Goal: Task Accomplishment & Management: Use online tool/utility

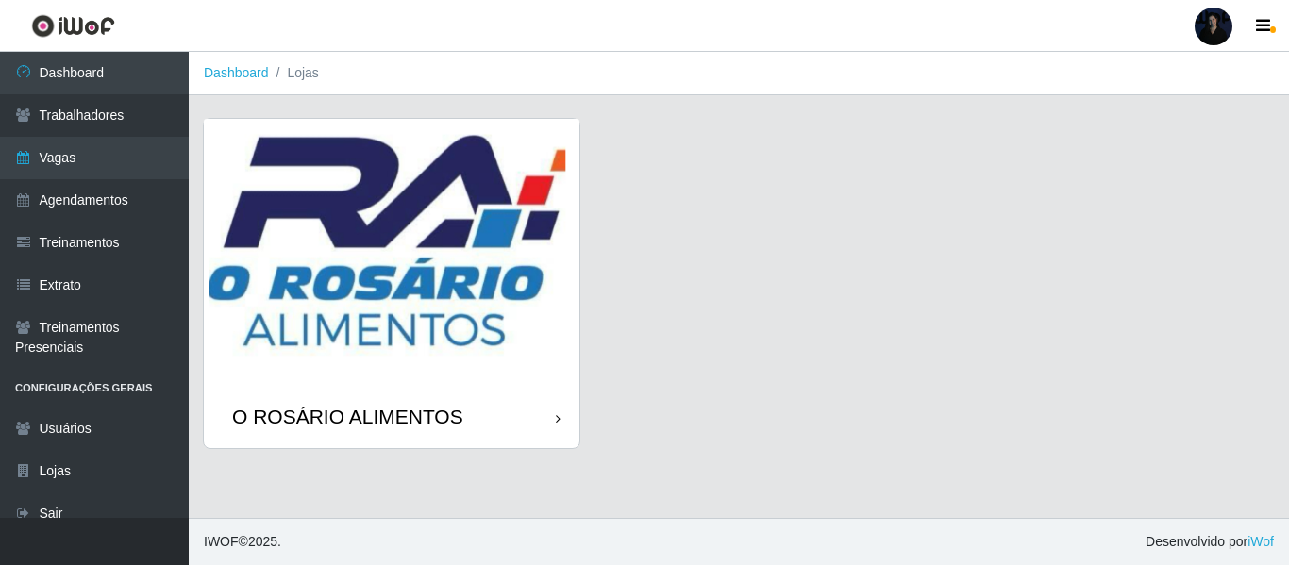
click at [321, 405] on div "O ROSÁRIO ALIMENTOS" at bounding box center [347, 417] width 231 height 24
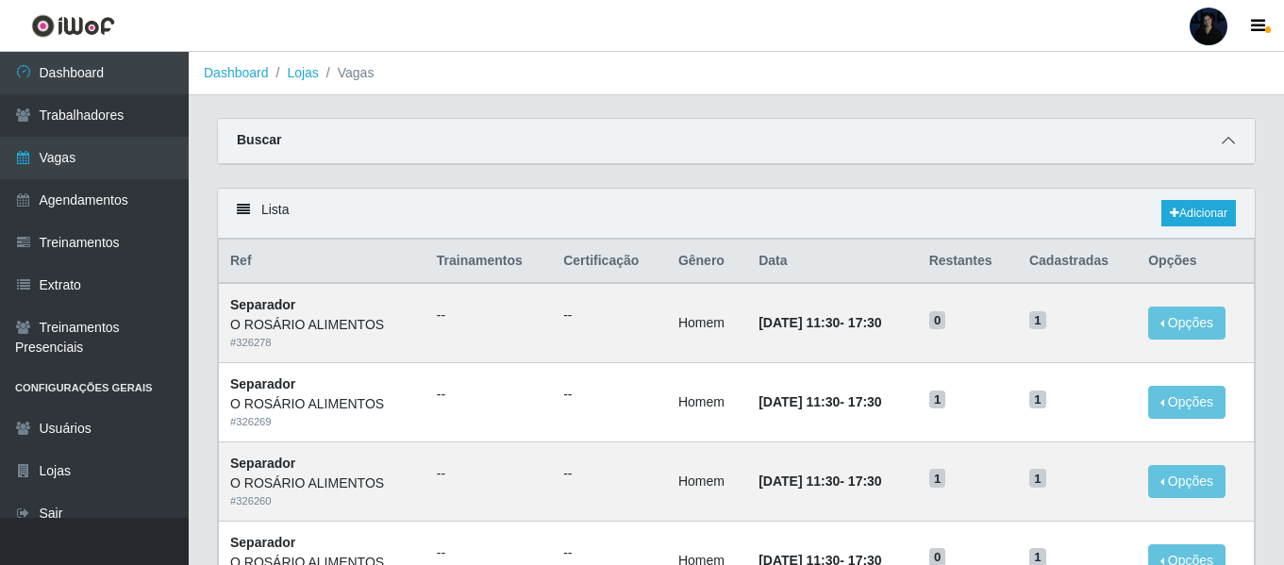
click at [1227, 144] on icon at bounding box center [1228, 140] width 13 height 13
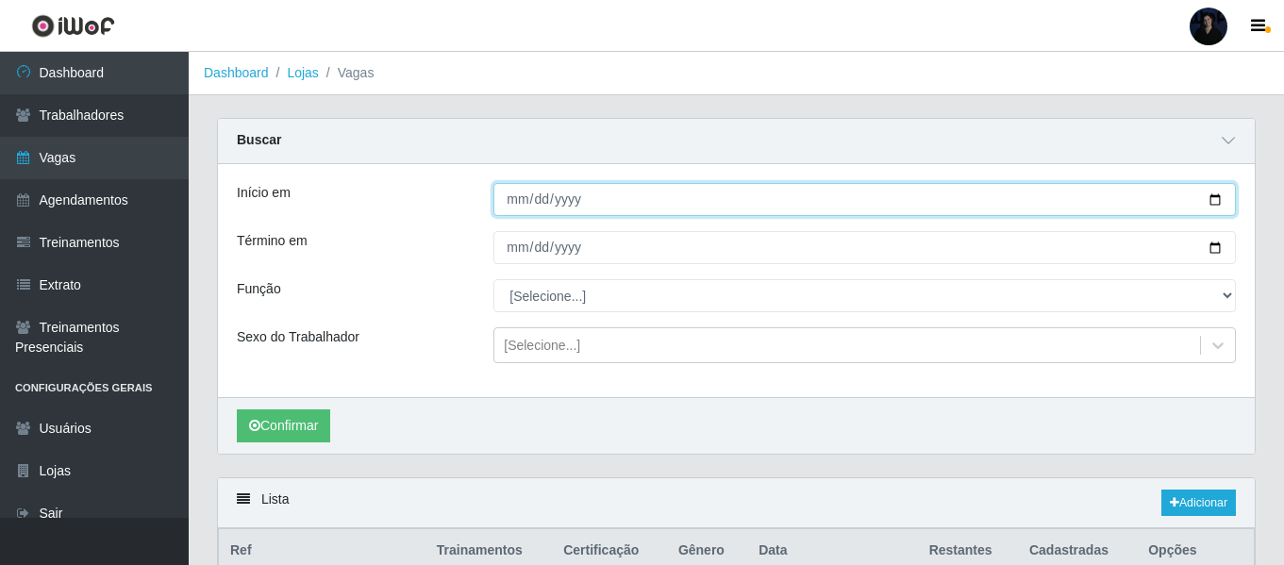
click at [1209, 201] on input "Início em" at bounding box center [865, 199] width 743 height 33
type input "[DATE]"
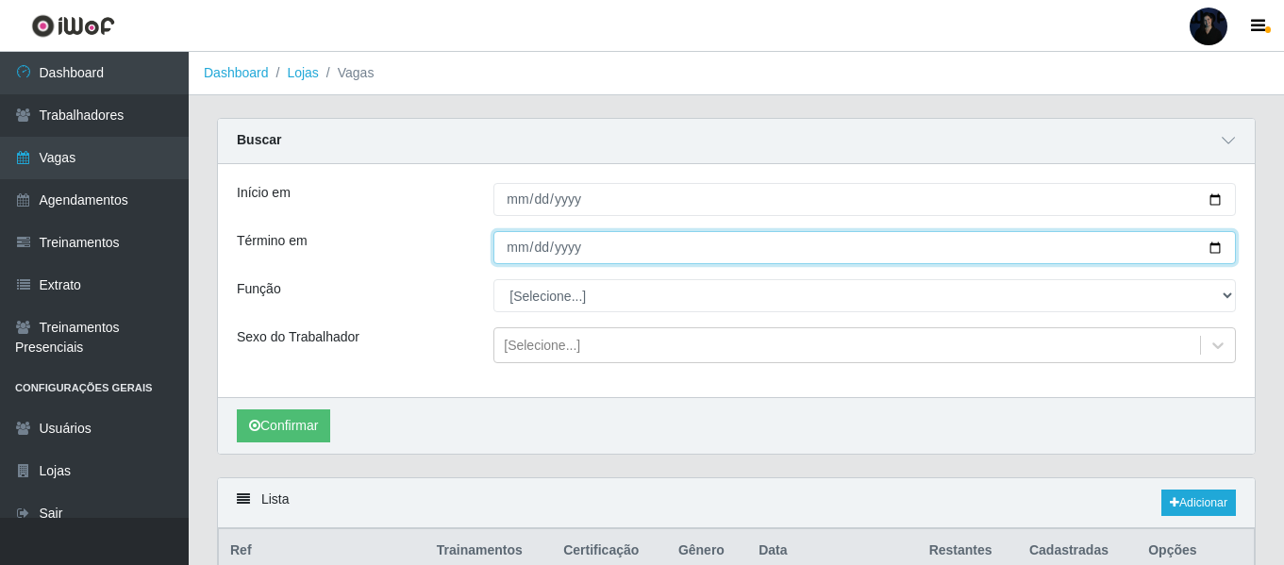
click at [1214, 247] on input "Término em" at bounding box center [865, 247] width 743 height 33
type input "[DATE]"
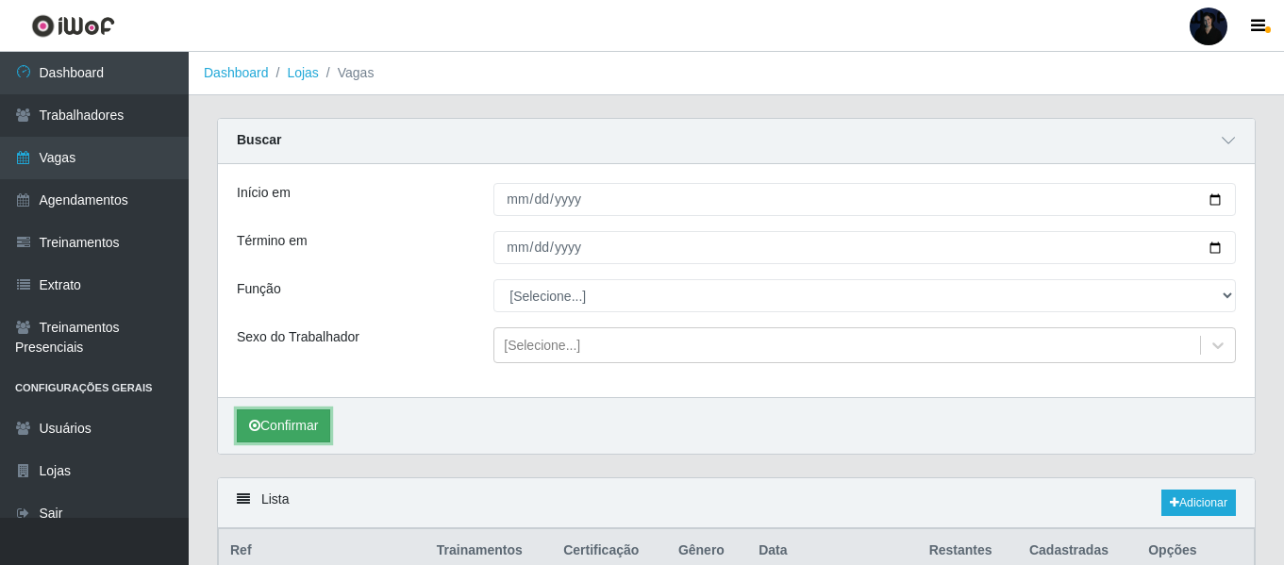
click at [309, 432] on button "Confirmar" at bounding box center [283, 426] width 93 height 33
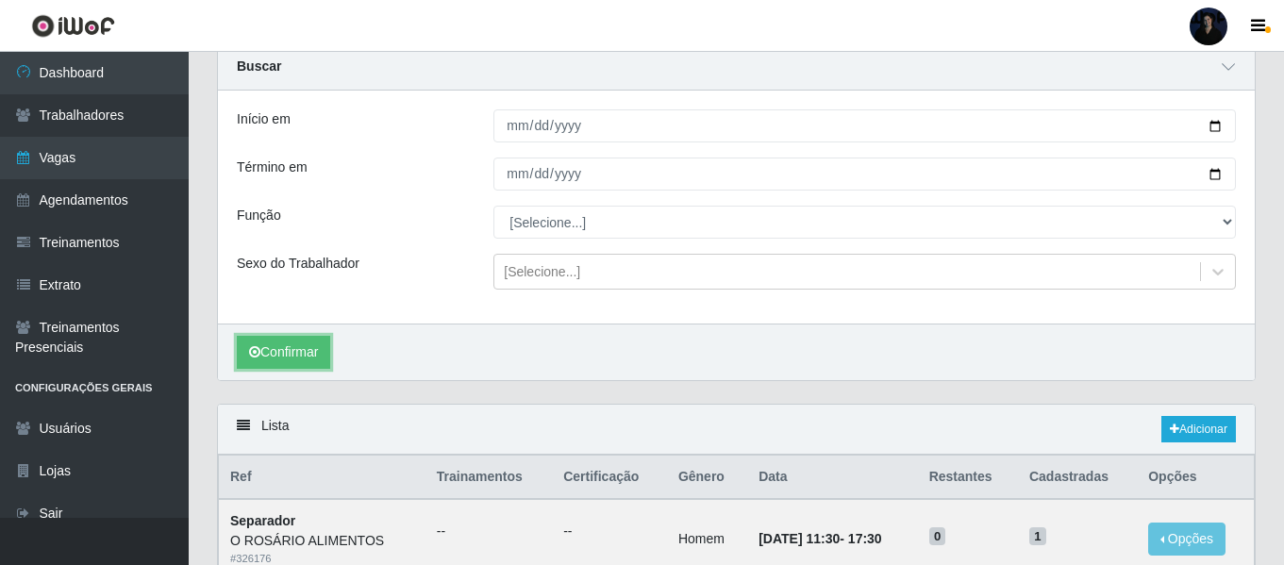
scroll to position [295, 0]
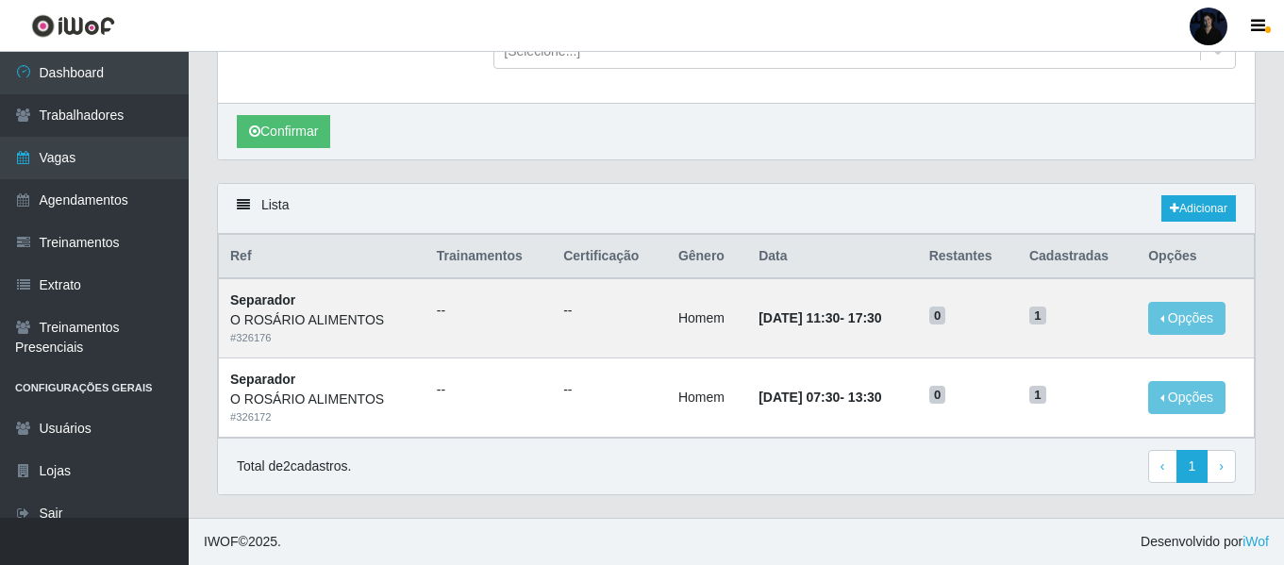
click at [1211, 25] on div at bounding box center [1209, 27] width 38 height 38
click at [1134, 146] on button "Sair" at bounding box center [1172, 146] width 170 height 39
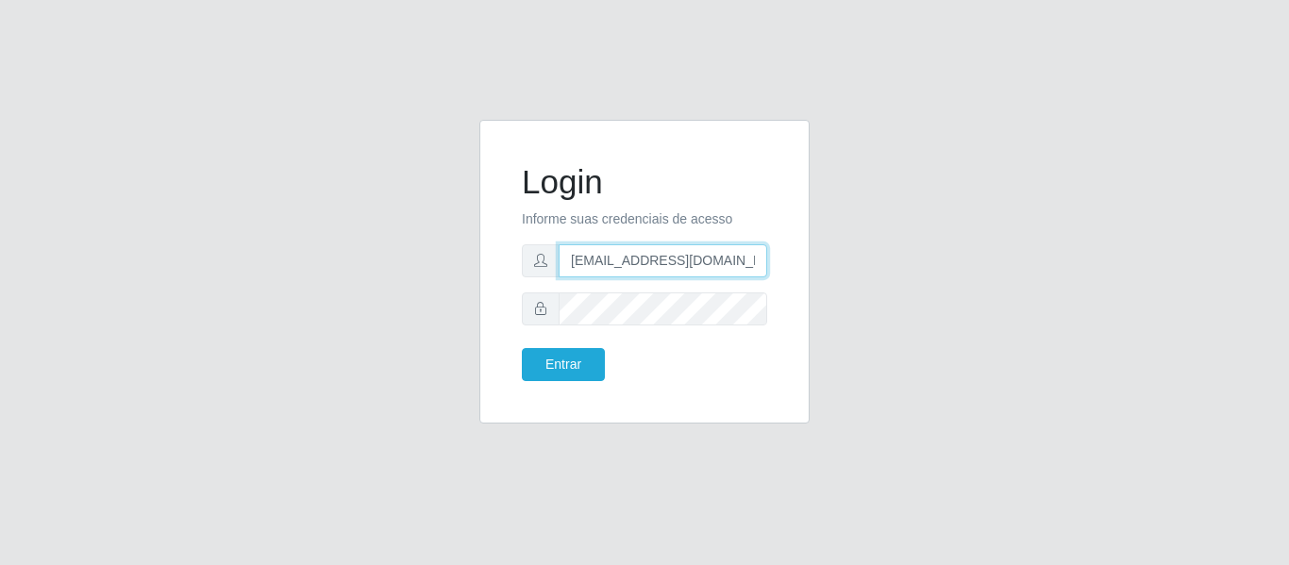
click at [633, 255] on input "anacarina390@orosario.com" at bounding box center [663, 260] width 209 height 33
drag, startPoint x: 747, startPoint y: 259, endPoint x: 663, endPoint y: 255, distance: 84.1
click at [663, 255] on input "anacarina390@orosario.com" at bounding box center [663, 260] width 209 height 33
type input "anacarina390@c-asa.com"
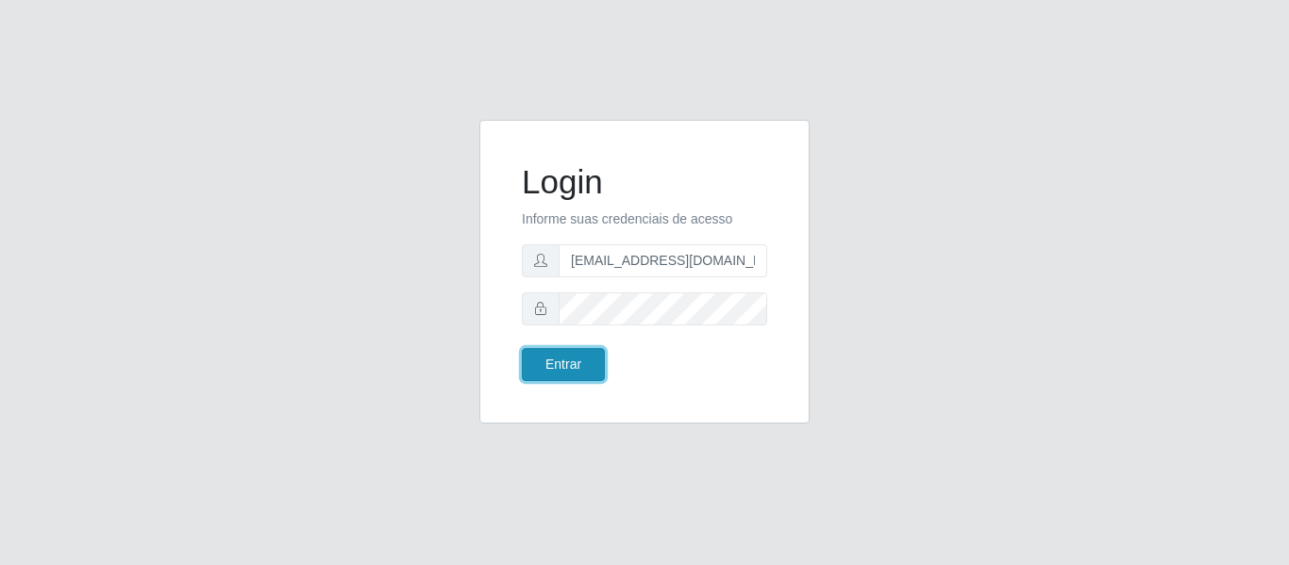
click at [563, 364] on button "Entrar" at bounding box center [563, 364] width 83 height 33
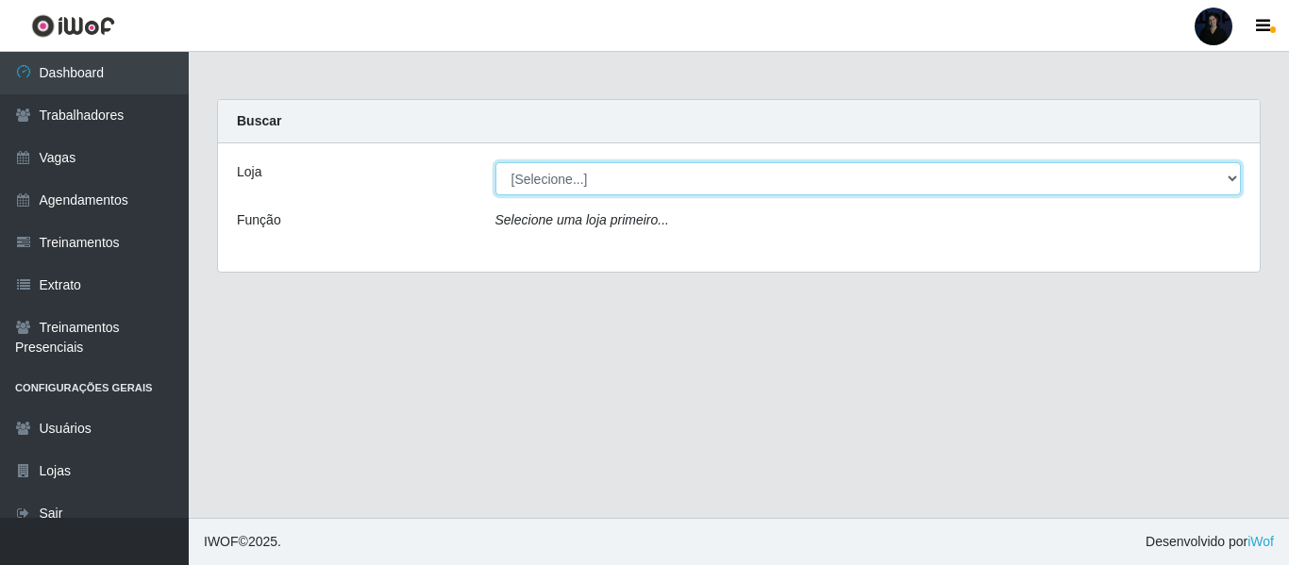
click at [553, 189] on select "[Selecione...] C-ASA Zona Norte Extremoz Supermercados" at bounding box center [868, 178] width 747 height 33
click at [495, 162] on select "[Selecione...] C-ASA Zona Norte Extremoz Supermercados" at bounding box center [868, 178] width 747 height 33
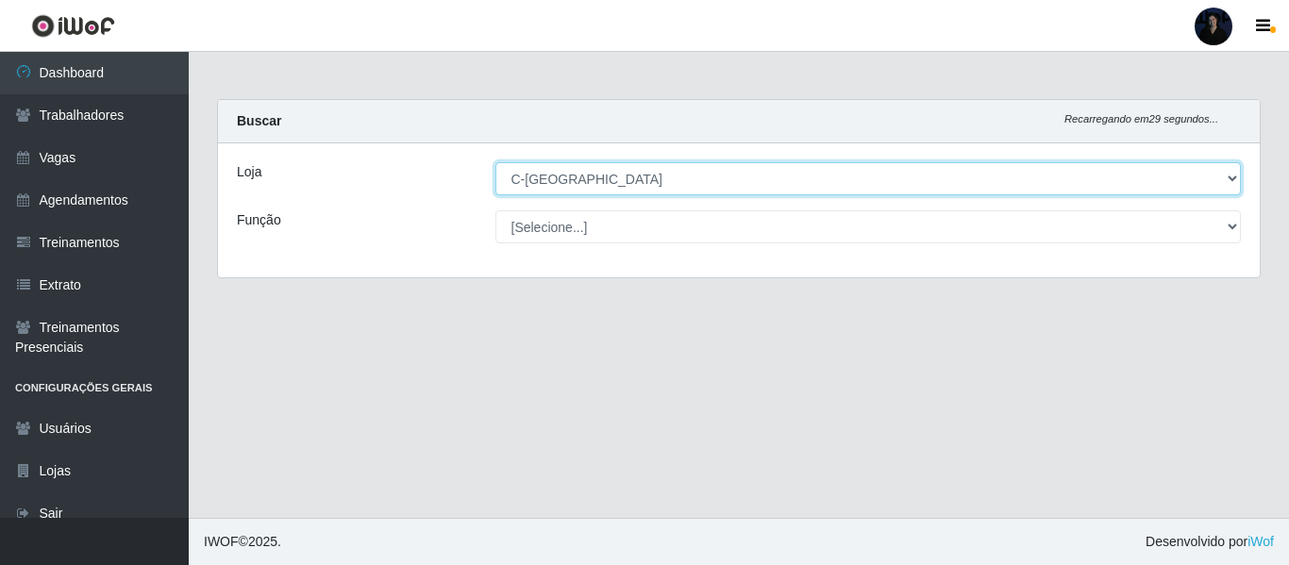
click at [560, 176] on select "[Selecione...] C-ASA Zona Norte Extremoz Supermercados" at bounding box center [868, 178] width 747 height 33
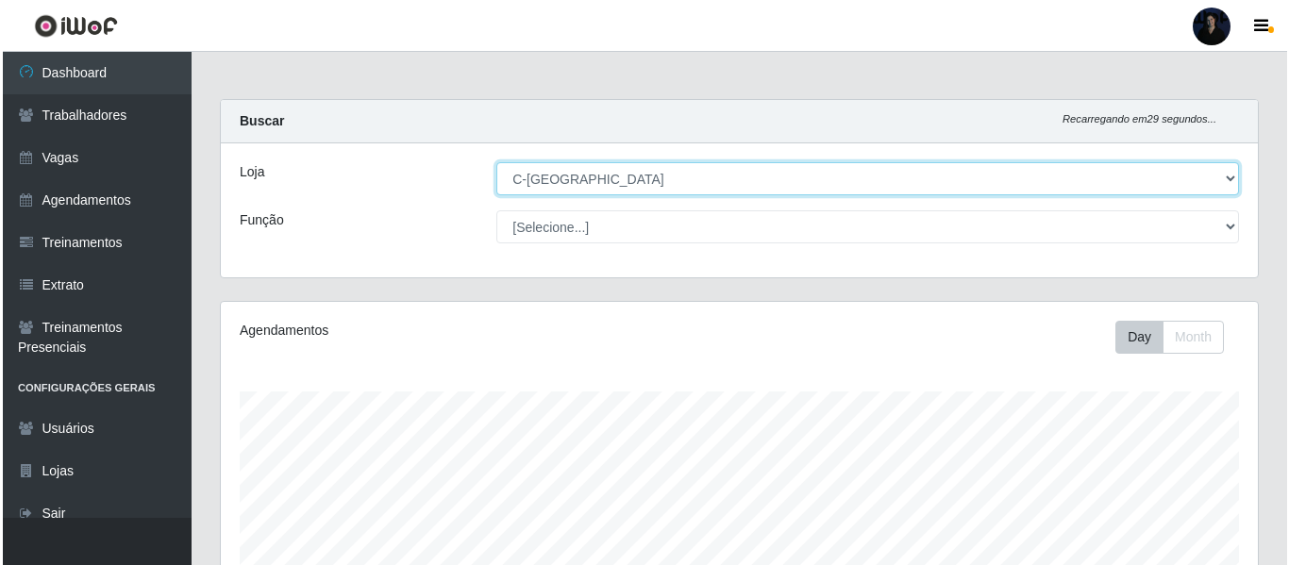
scroll to position [392, 1037]
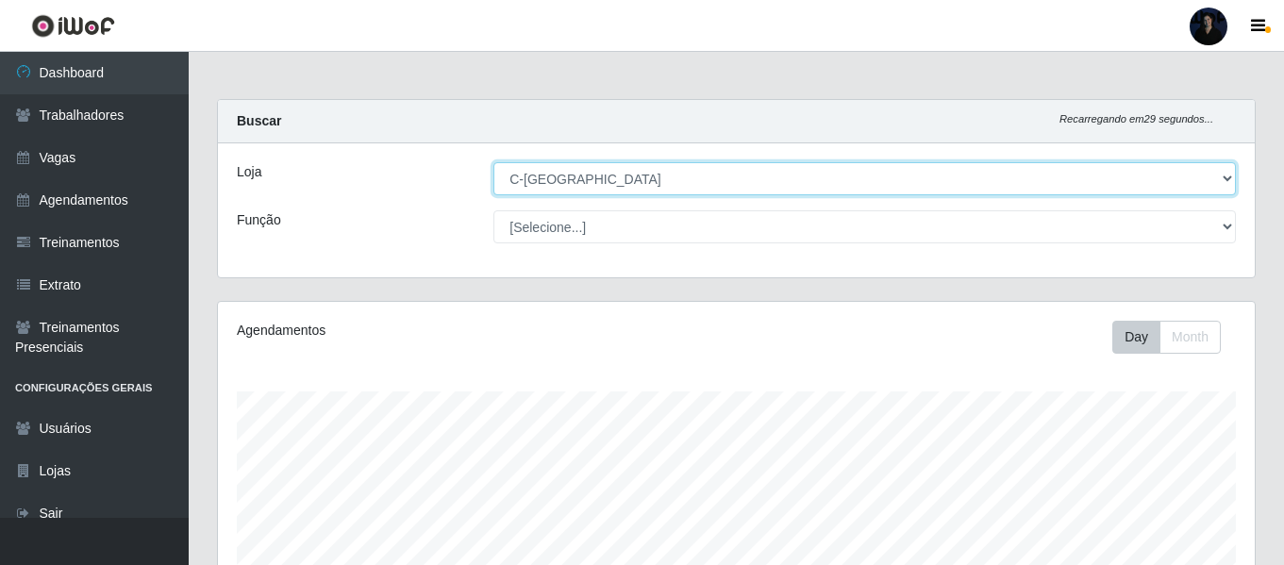
select select "519"
click at [494, 162] on select "[Selecione...] C-ASA Zona Norte Extremoz Supermercados" at bounding box center [865, 178] width 743 height 33
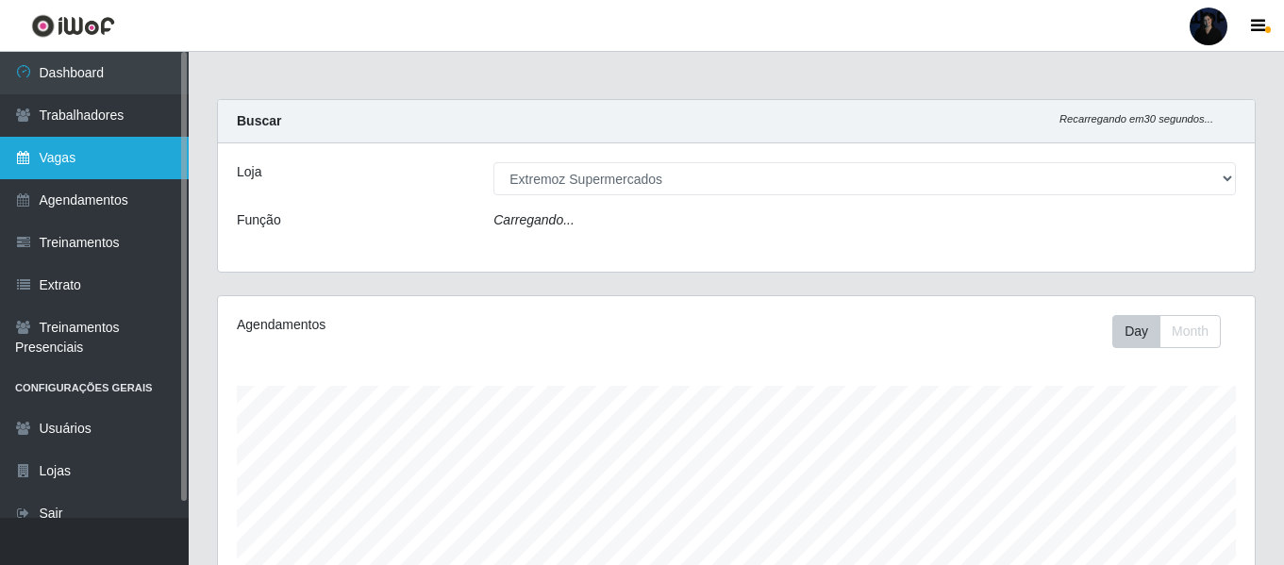
click at [121, 169] on link "Vagas" at bounding box center [94, 158] width 189 height 42
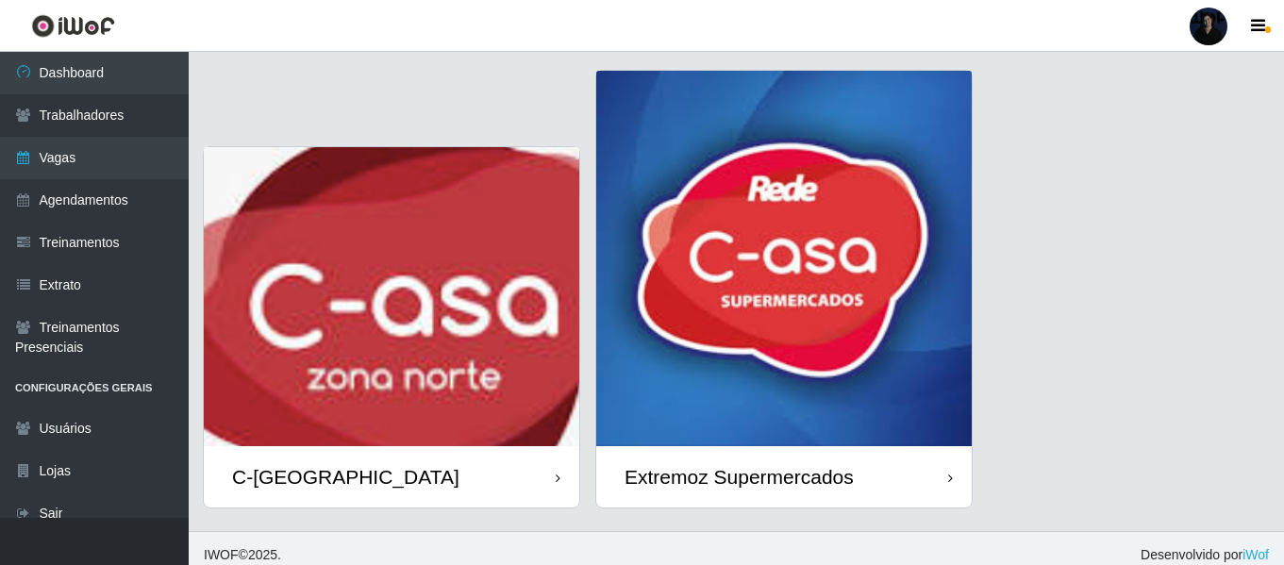
scroll to position [61, 0]
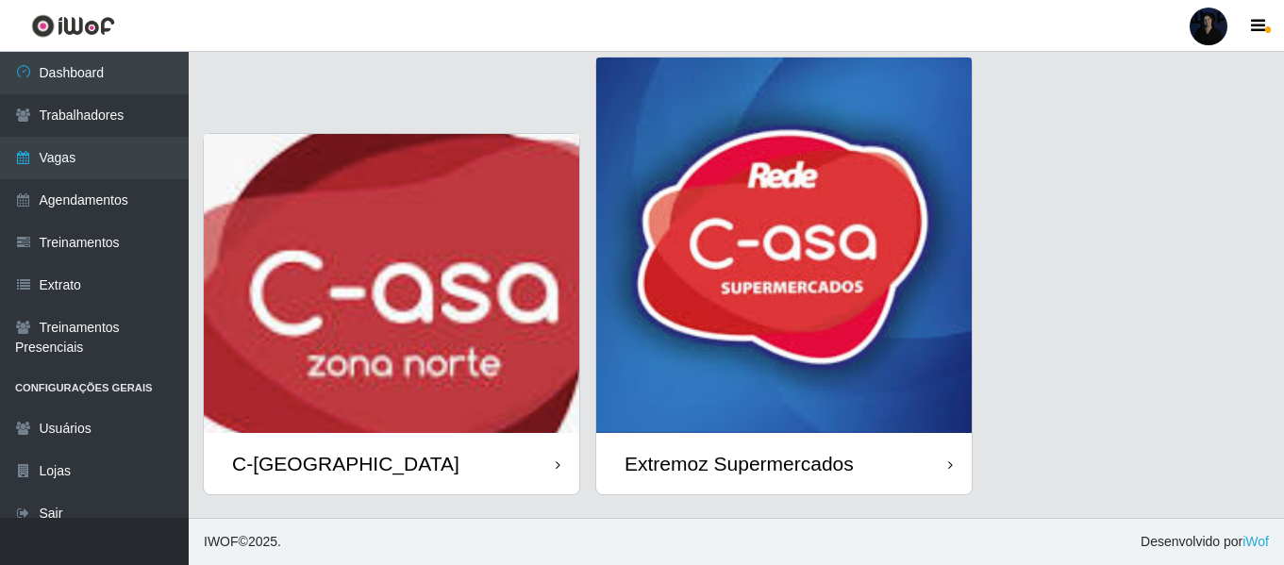
click at [680, 456] on div "Extremoz Supermercados" at bounding box center [739, 464] width 229 height 24
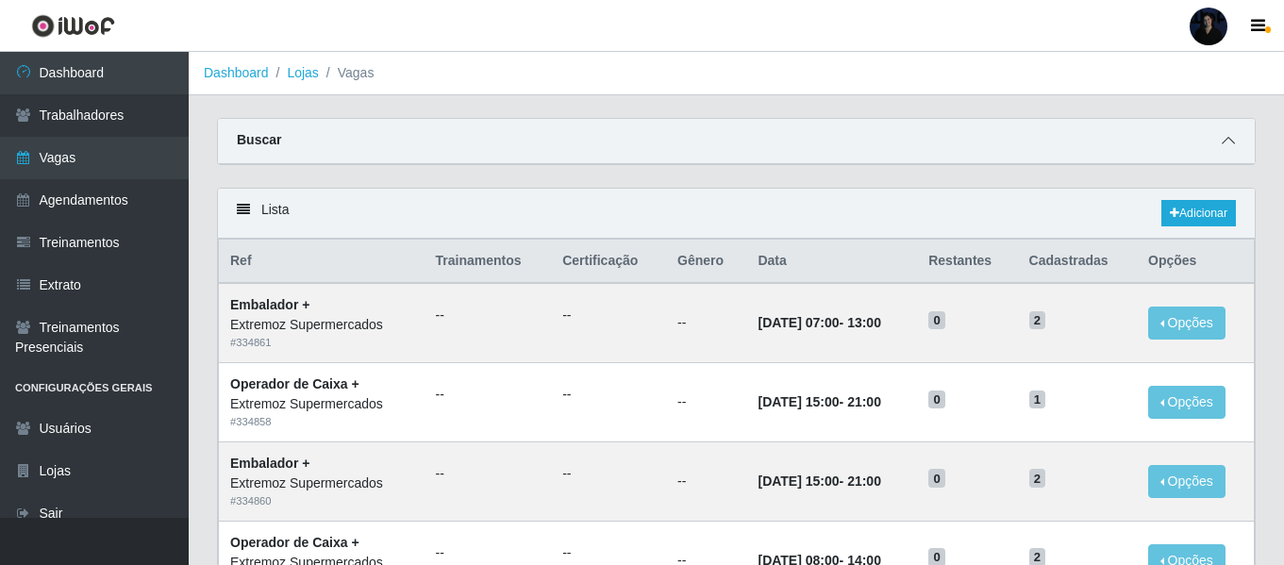
click at [1224, 146] on icon at bounding box center [1228, 140] width 13 height 13
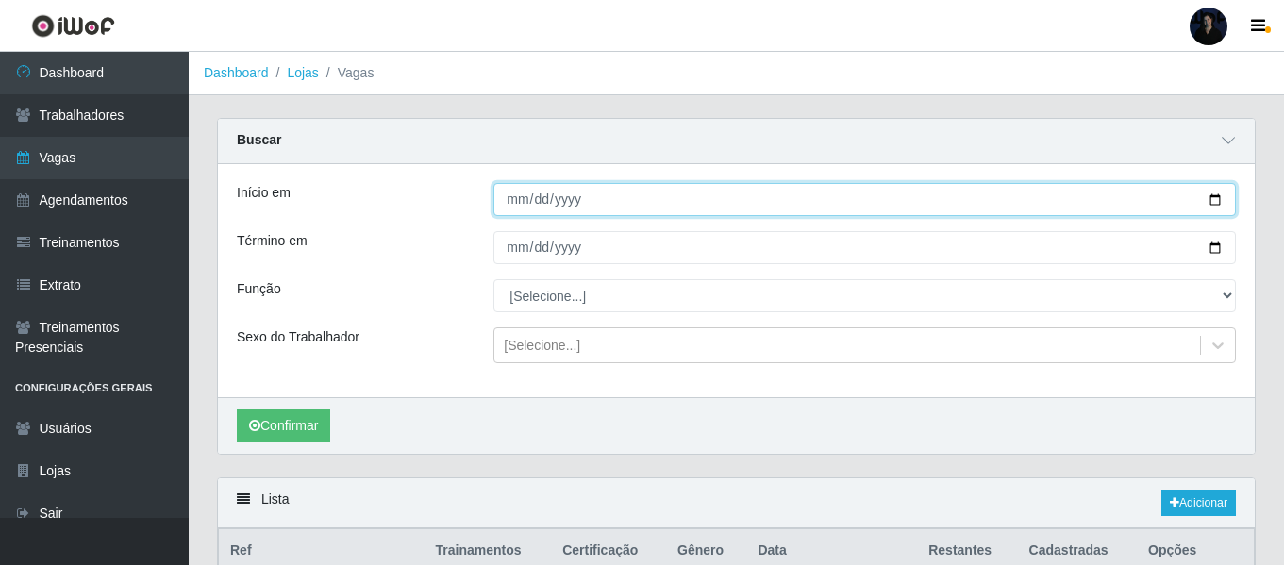
click at [1210, 202] on input "Início em" at bounding box center [865, 199] width 743 height 33
type input "[DATE]"
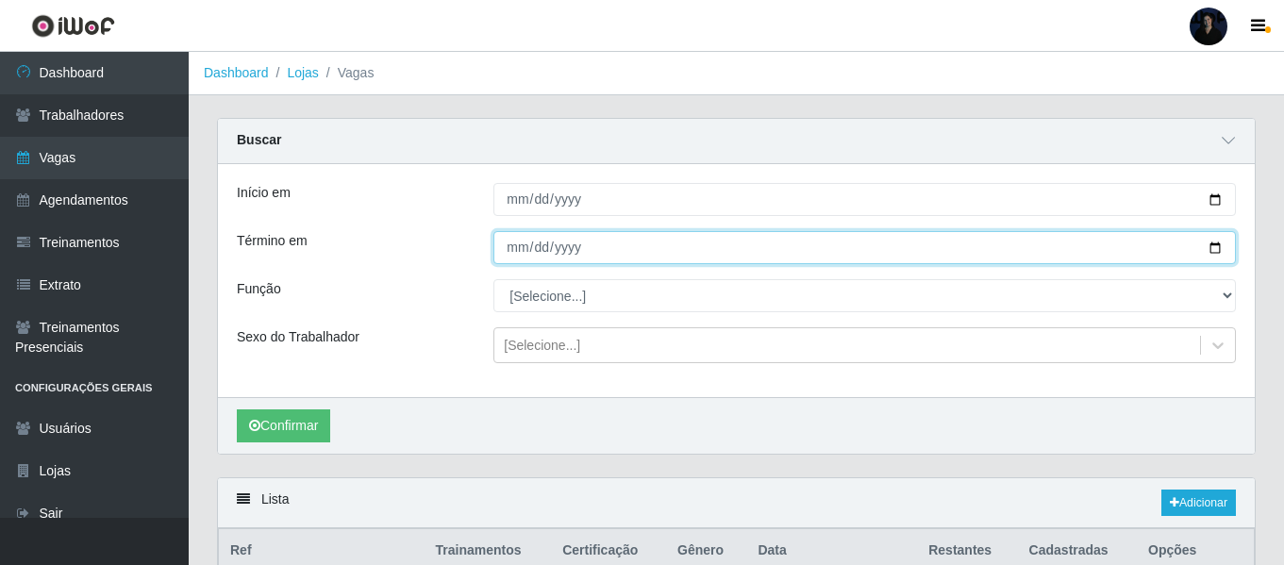
click at [1216, 249] on input "Término em" at bounding box center [865, 247] width 743 height 33
type input "[DATE]"
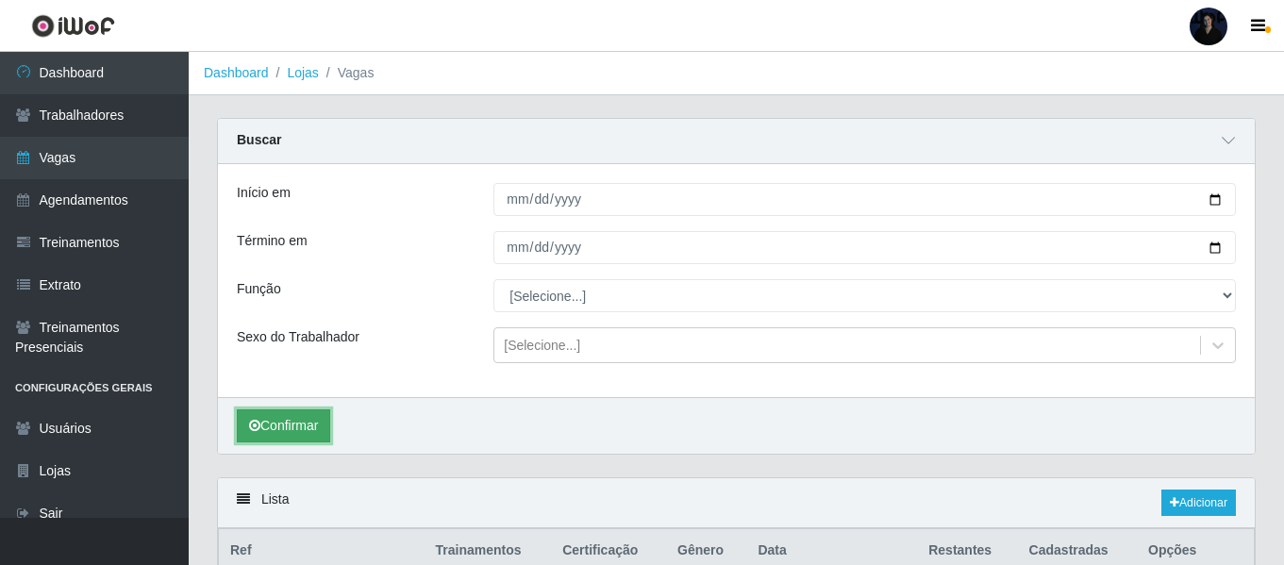
click at [306, 425] on button "Confirmar" at bounding box center [283, 426] width 93 height 33
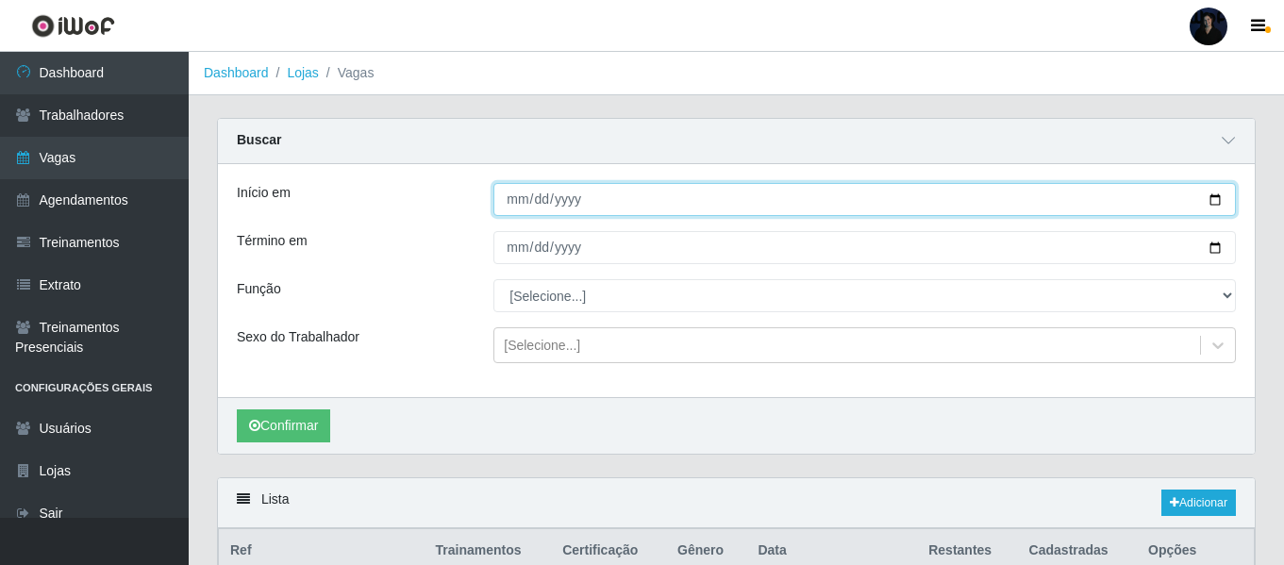
click at [1212, 199] on input "[DATE]" at bounding box center [865, 199] width 743 height 33
type input "[DATE]"
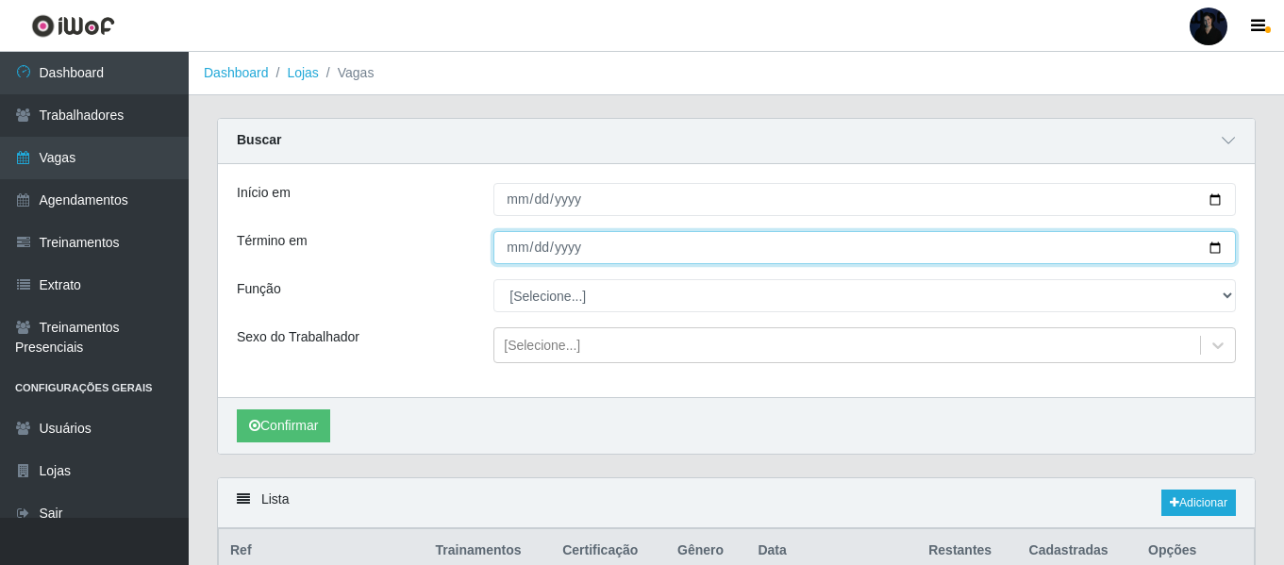
click at [1219, 239] on input "[DATE]" at bounding box center [865, 247] width 743 height 33
click at [1216, 244] on input "[DATE]" at bounding box center [865, 247] width 743 height 33
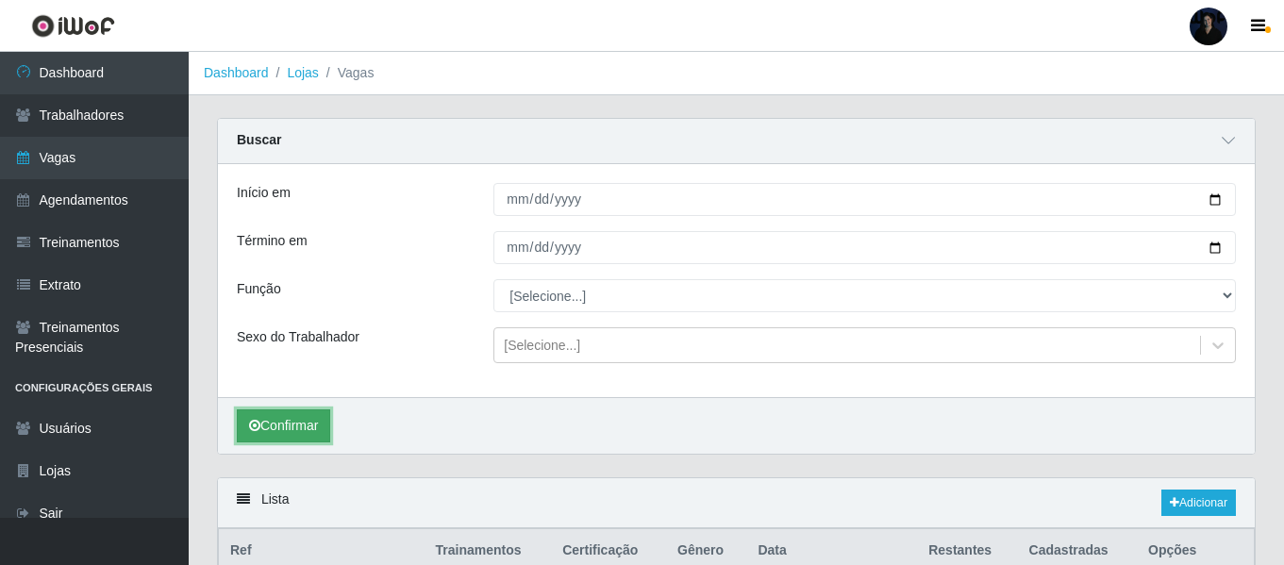
click at [288, 431] on button "Confirmar" at bounding box center [283, 426] width 93 height 33
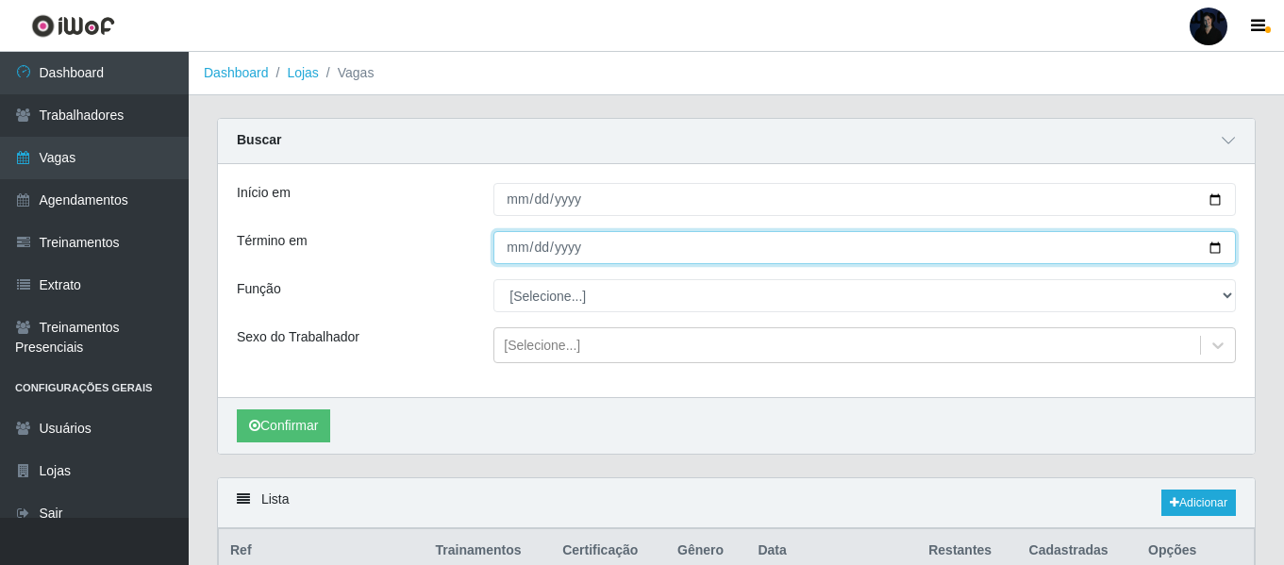
click at [1220, 250] on input "[DATE]" at bounding box center [865, 247] width 743 height 33
type input "[DATE]"
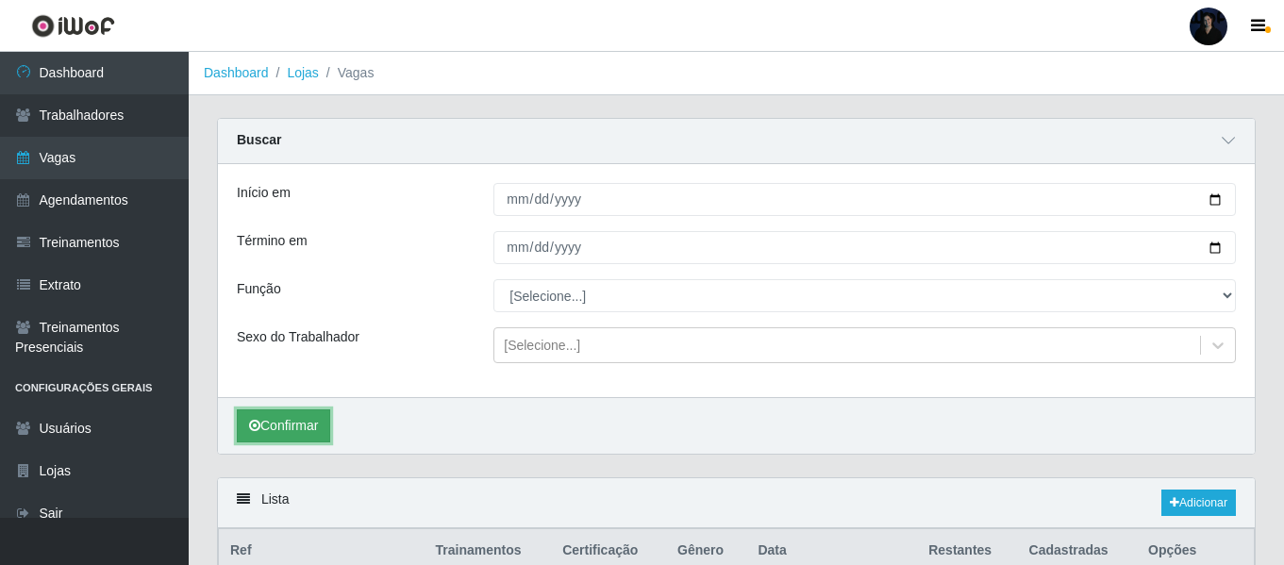
click at [307, 433] on button "Confirmar" at bounding box center [283, 426] width 93 height 33
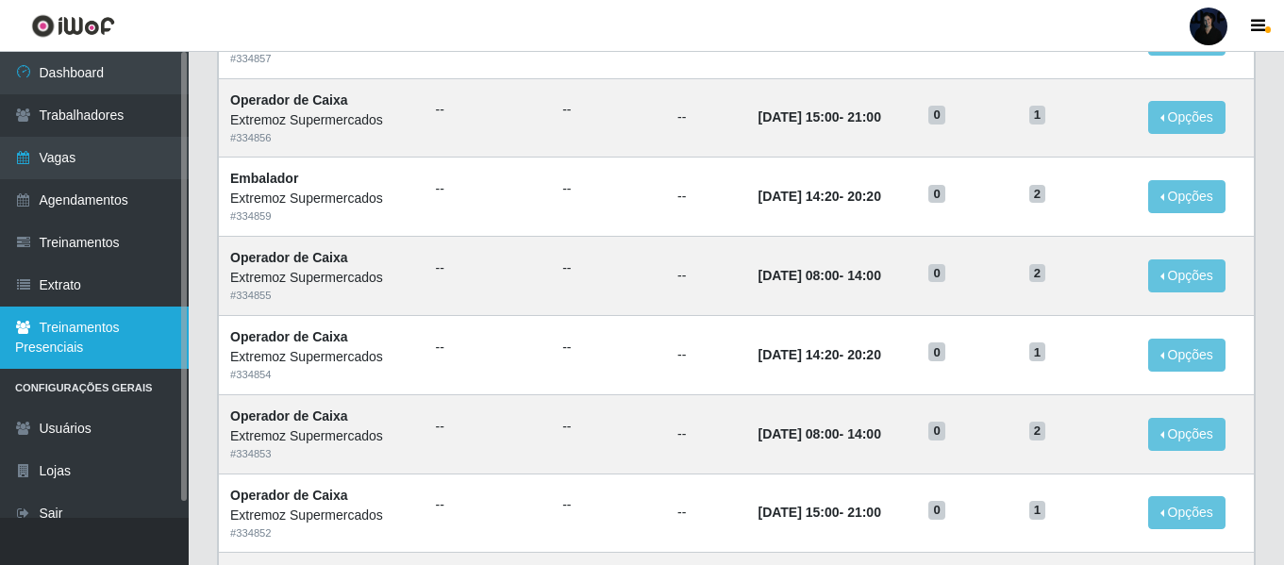
scroll to position [630, 0]
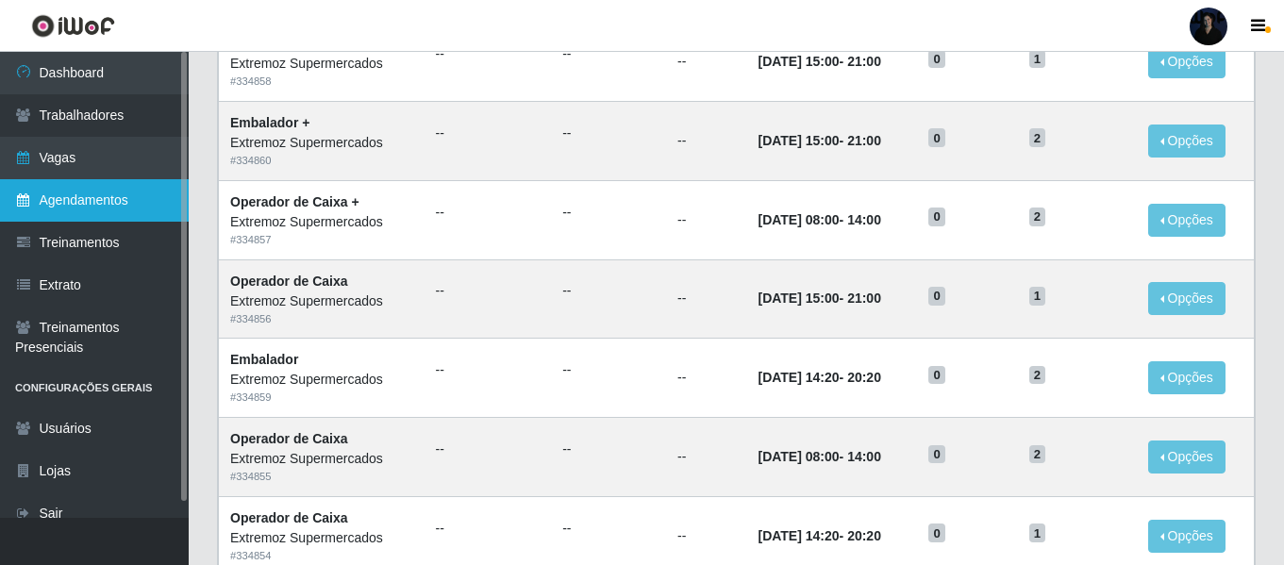
click at [58, 210] on link "Agendamentos" at bounding box center [94, 200] width 189 height 42
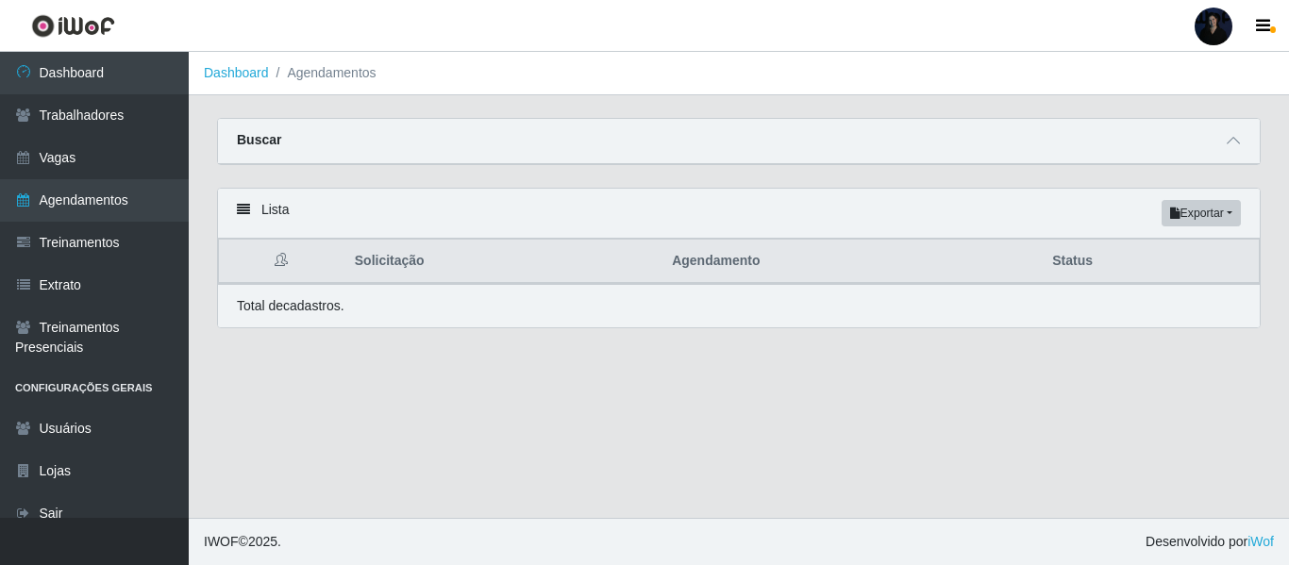
click at [1219, 137] on div "Buscar" at bounding box center [739, 141] width 1042 height 45
click at [1228, 143] on icon at bounding box center [1233, 140] width 13 height 13
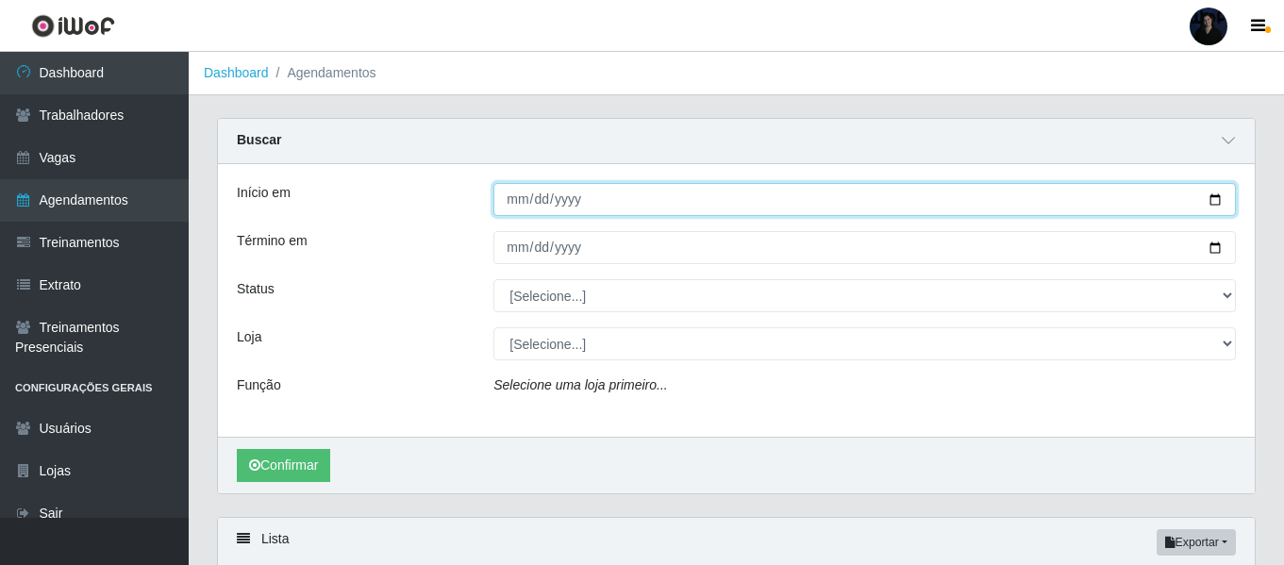
click at [1216, 195] on input "Início em" at bounding box center [865, 199] width 743 height 33
type input "[DATE]"
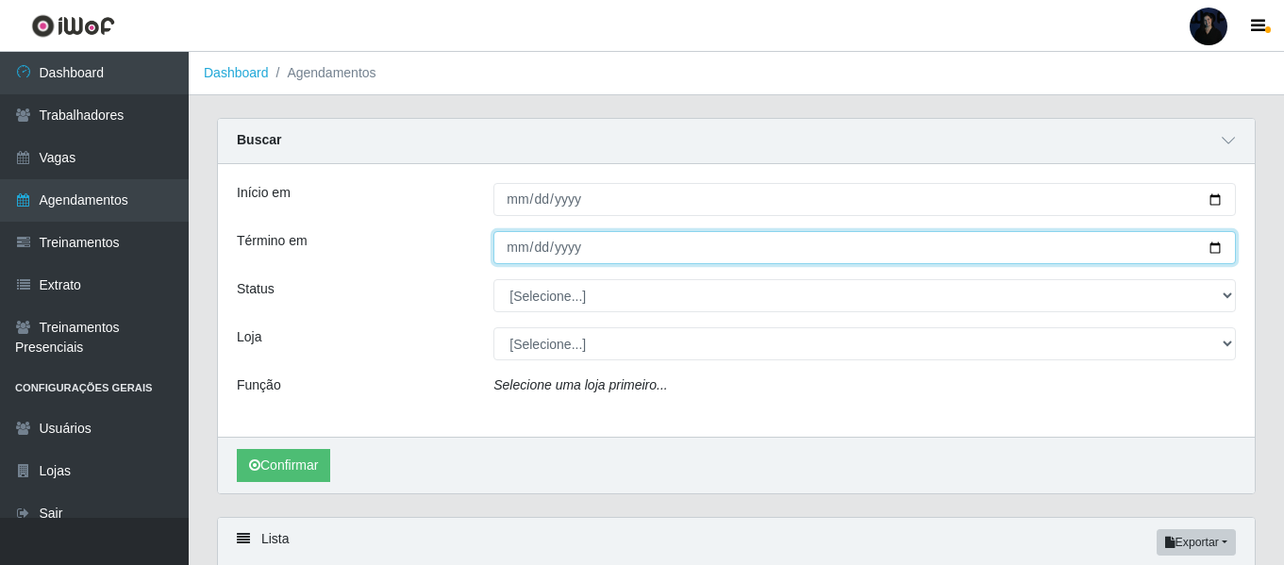
click at [1215, 248] on input "Término em" at bounding box center [865, 247] width 743 height 33
type input "[DATE]"
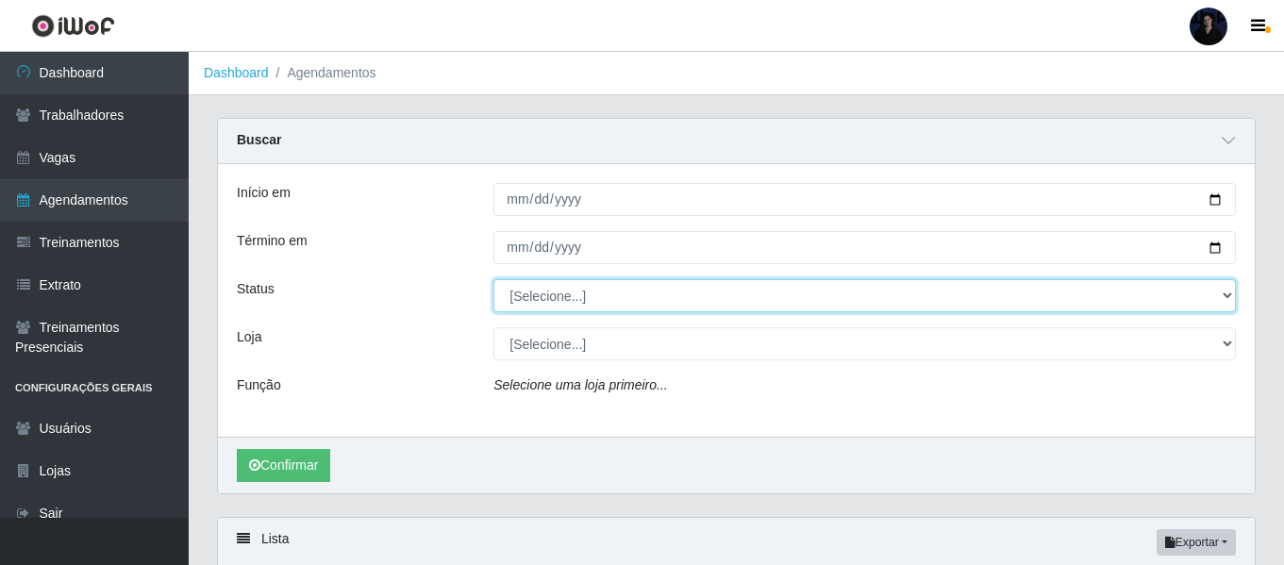
click at [541, 303] on select "[Selecione...] AGENDADO AGUARDANDO LIBERAR EM ANDAMENTO EM REVISÃO FINALIZADO C…" at bounding box center [865, 295] width 743 height 33
select select "AGENDADO"
click at [494, 280] on select "[Selecione...] AGENDADO AGUARDANDO LIBERAR EM ANDAMENTO EM REVISÃO FINALIZADO C…" at bounding box center [865, 295] width 743 height 33
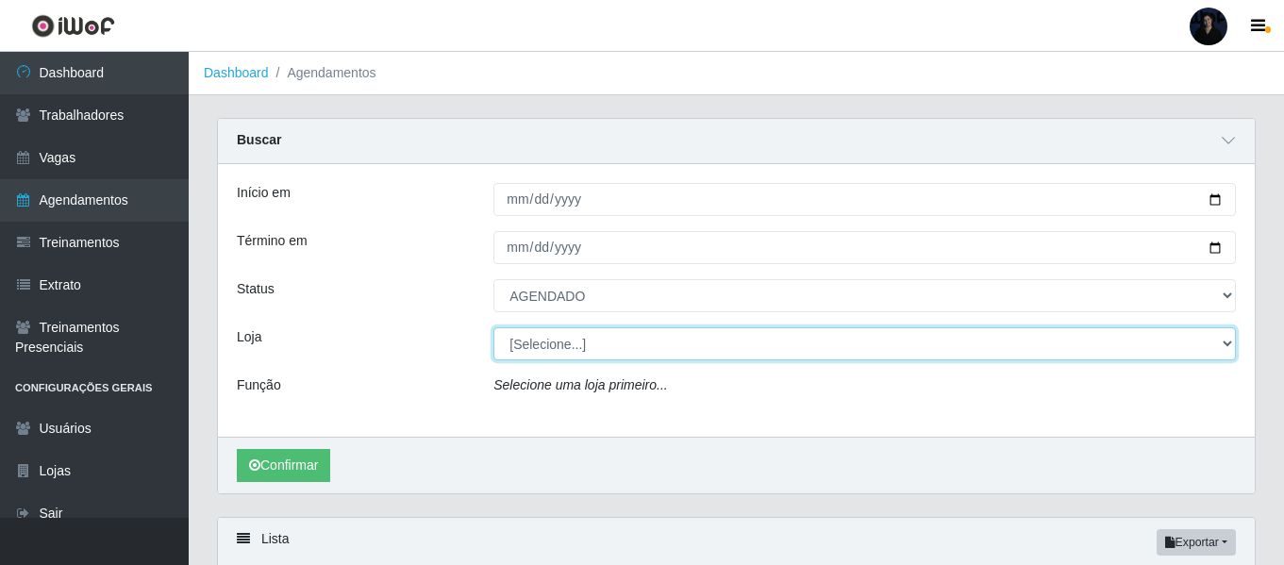
click at [540, 332] on select "[Selecione...] C-ASA Zona Norte Extremoz Supermercados" at bounding box center [865, 343] width 743 height 33
select select "519"
click at [494, 328] on select "[Selecione...] C-ASA Zona Norte Extremoz Supermercados" at bounding box center [865, 343] width 743 height 33
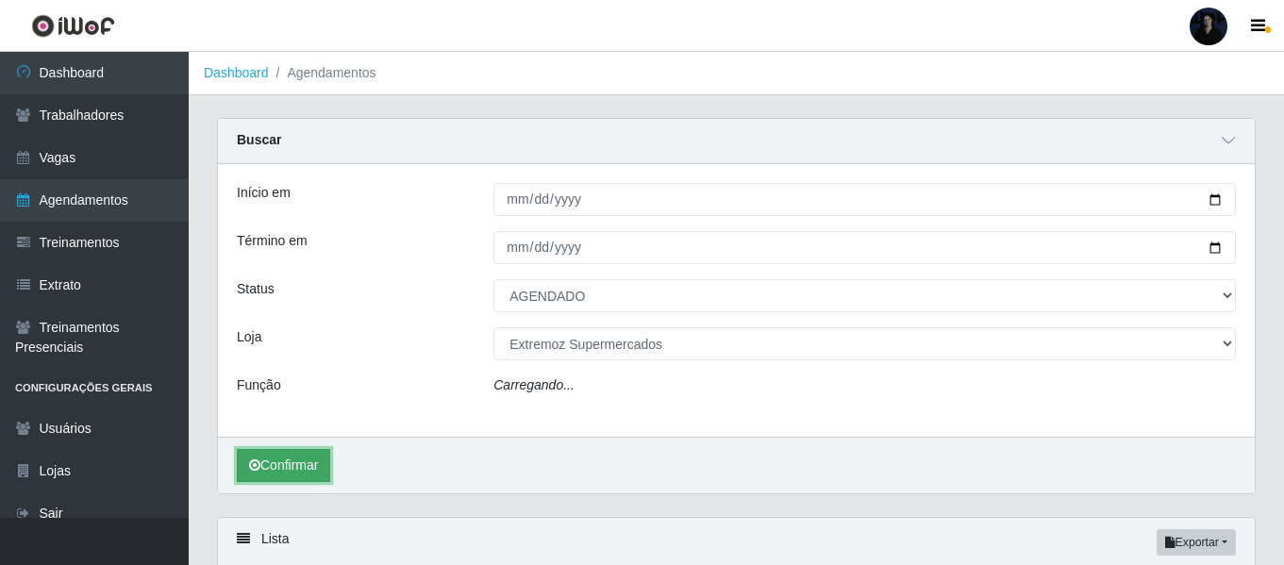
click at [260, 468] on button "Confirmar" at bounding box center [283, 465] width 93 height 33
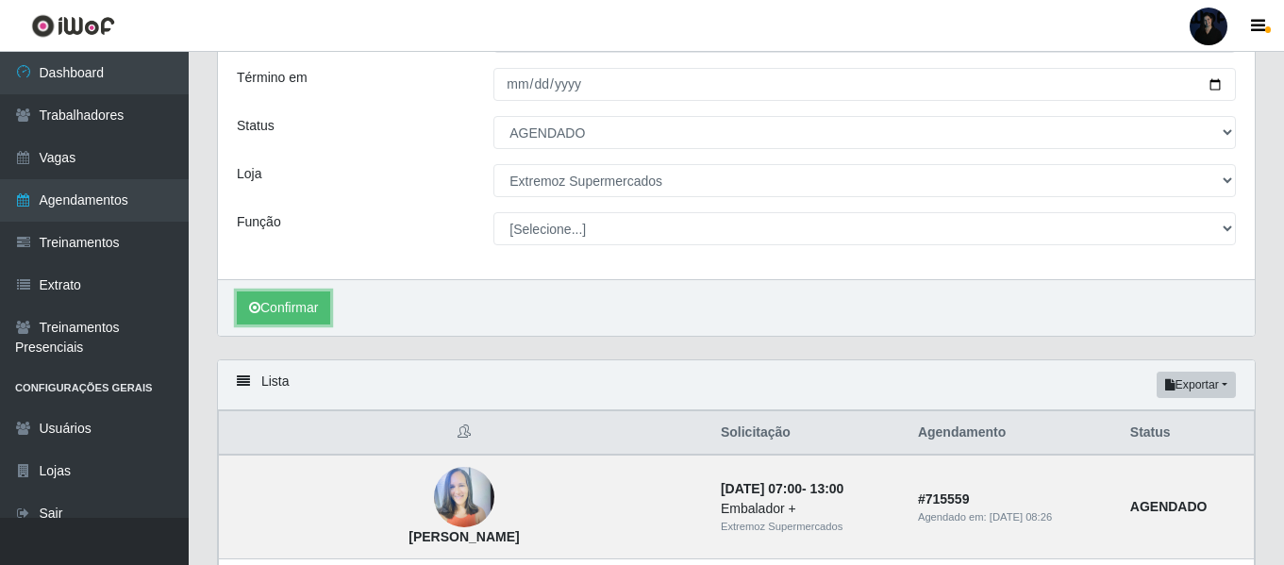
scroll to position [204, 0]
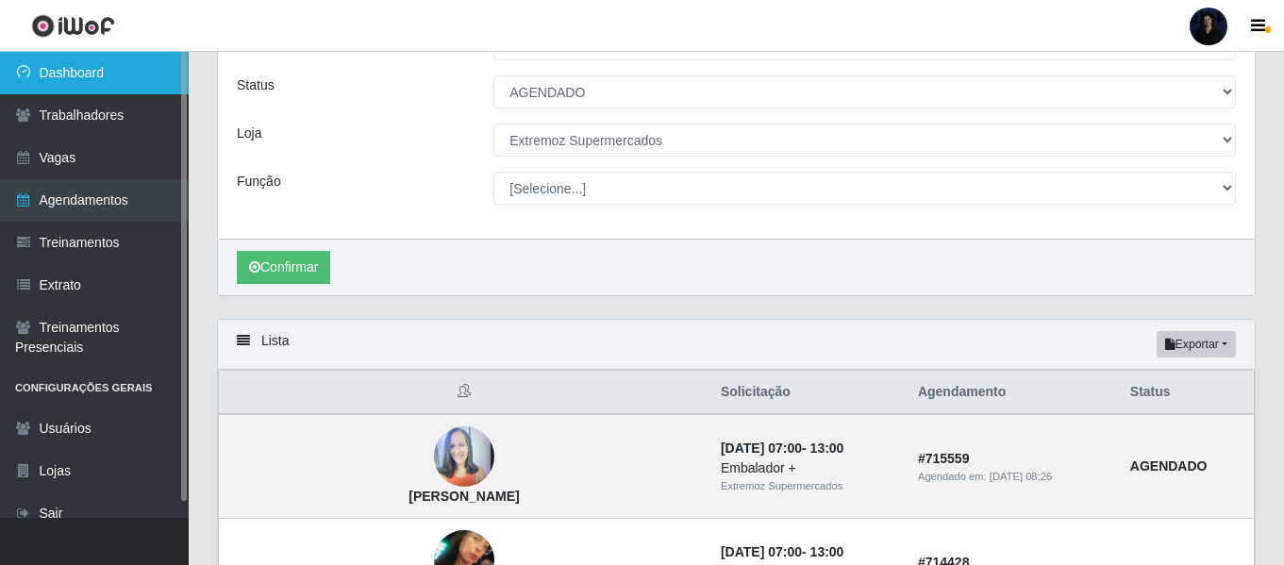
click at [55, 80] on link "Dashboard" at bounding box center [94, 73] width 189 height 42
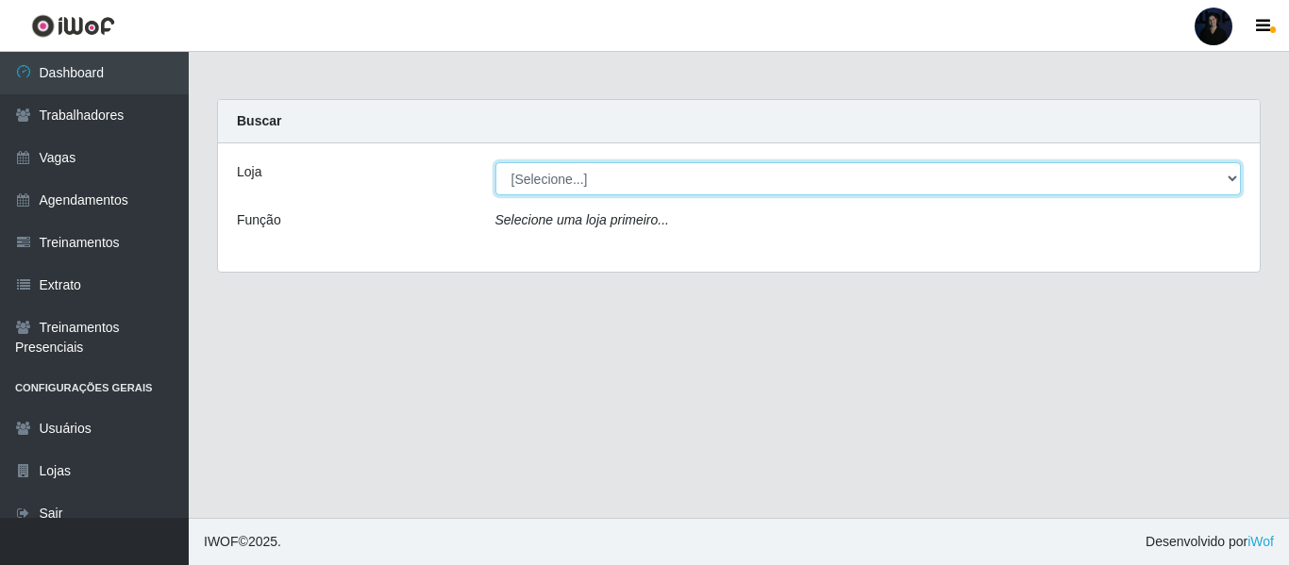
click at [634, 178] on select "[Selecione...] C-ASA Zona Norte Extremoz Supermercados" at bounding box center [868, 178] width 747 height 33
select select "519"
click at [495, 162] on select "[Selecione...] C-ASA Zona Norte Extremoz Supermercados" at bounding box center [868, 178] width 747 height 33
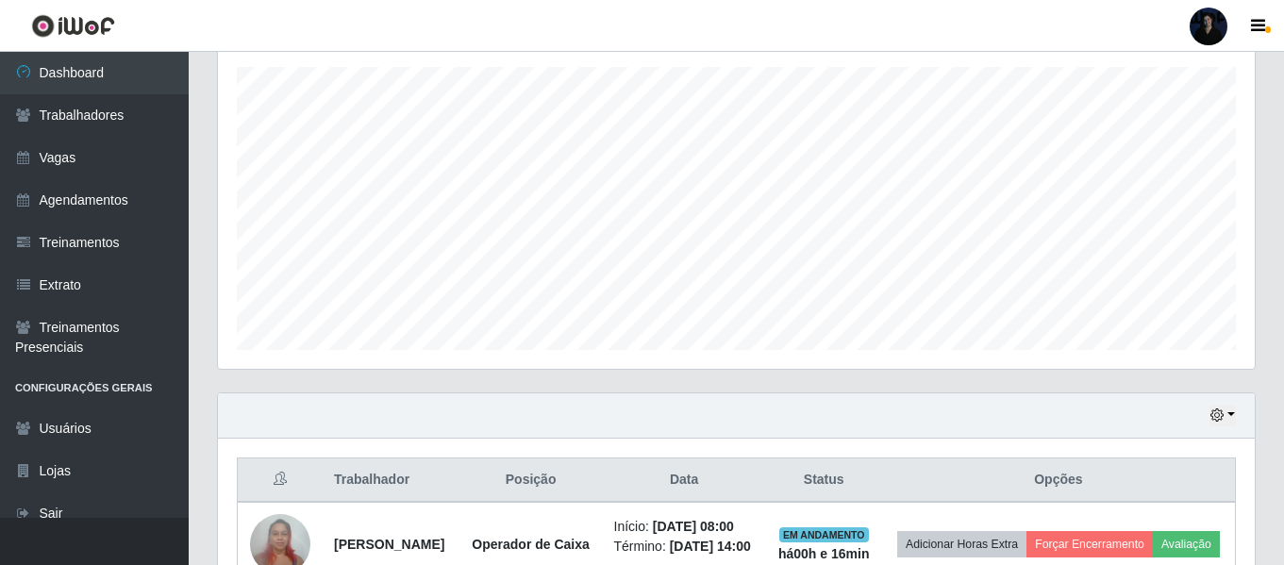
scroll to position [706, 0]
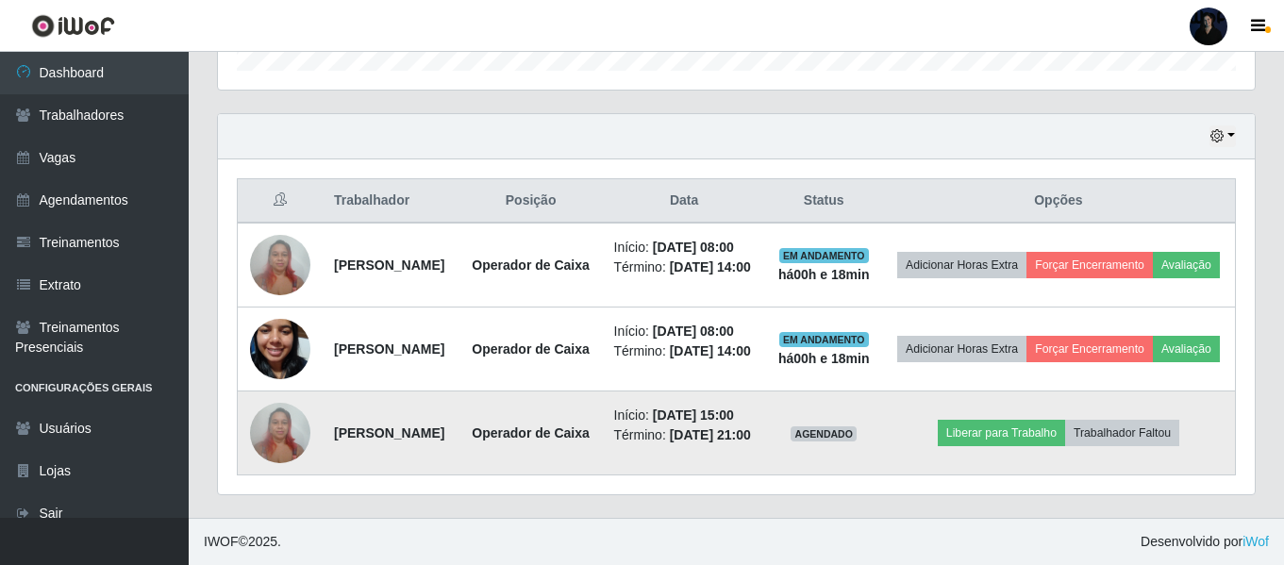
drag, startPoint x: 331, startPoint y: 403, endPoint x: 378, endPoint y: 428, distance: 52.4
click at [378, 428] on td "[PERSON_NAME]" at bounding box center [391, 434] width 137 height 84
copy strong "[PERSON_NAME]"
